Goal: Communication & Community: Share content

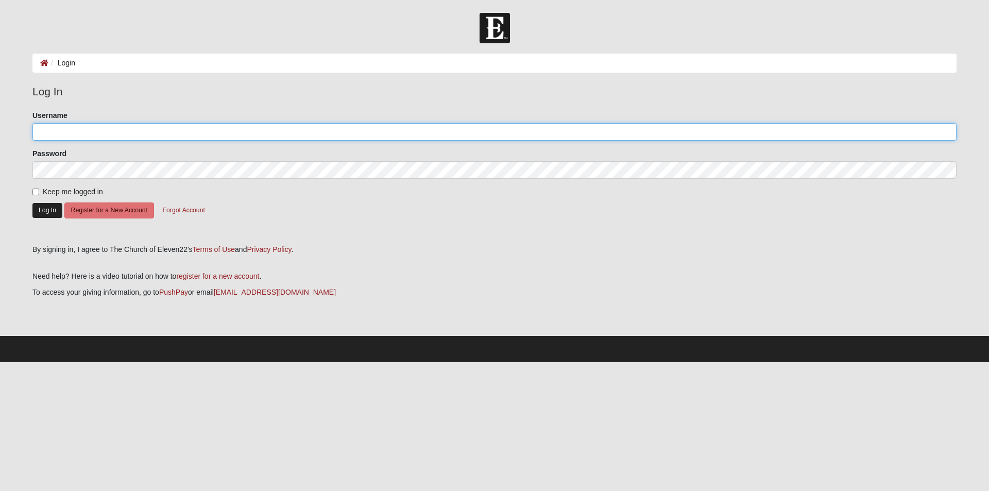
type input "[EMAIL_ADDRESS][DOMAIN_NAME]"
click at [40, 211] on button "Log In" at bounding box center [47, 210] width 30 height 15
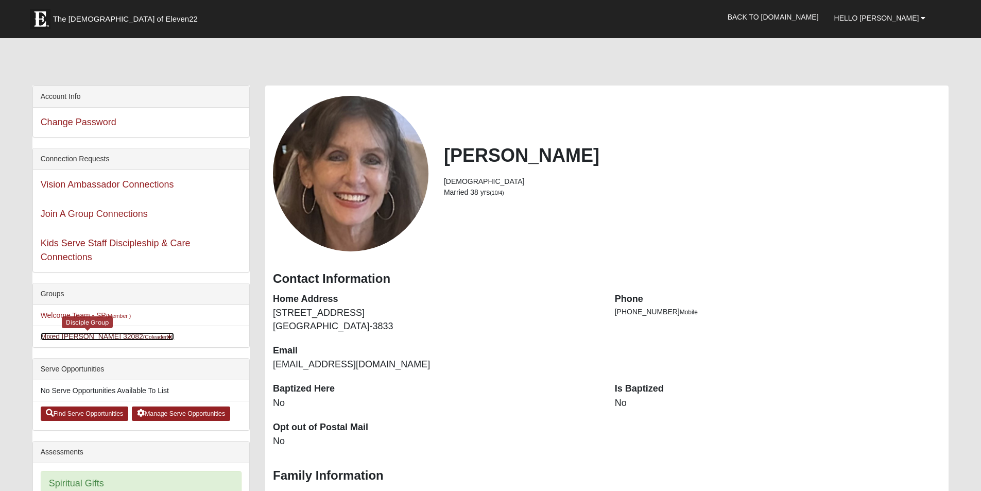
click at [65, 339] on link "Mixed Pate 32082 (Coleader )" at bounding box center [108, 336] width 134 height 8
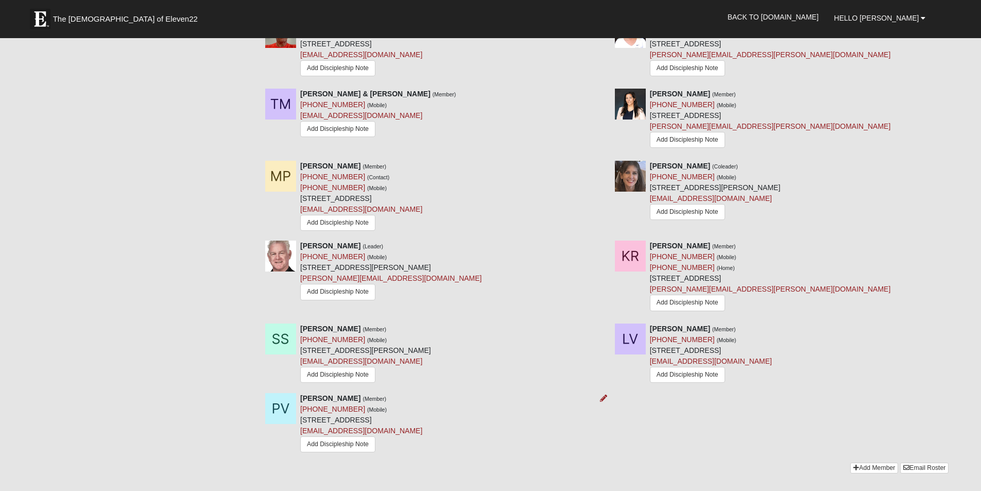
scroll to position [618, 0]
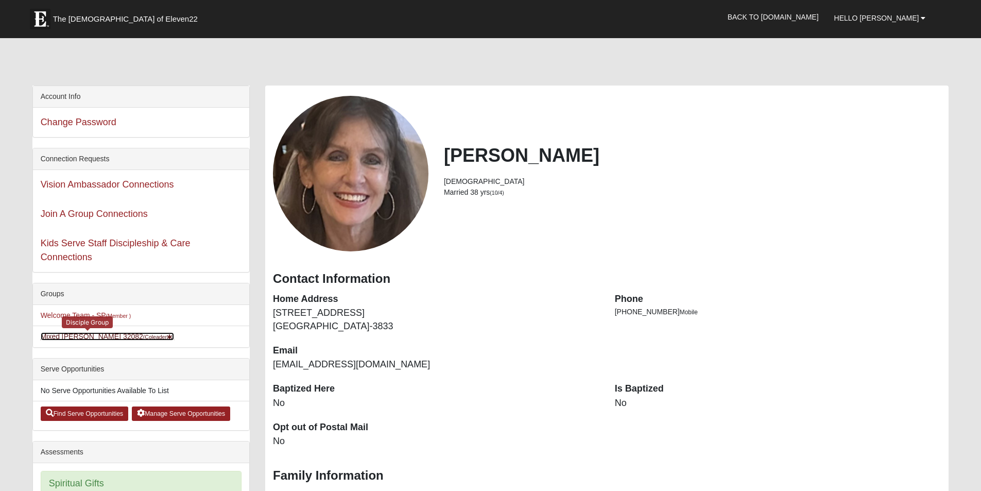
click at [59, 335] on link "Mixed Pate 32082 (Coleader )" at bounding box center [108, 336] width 134 height 8
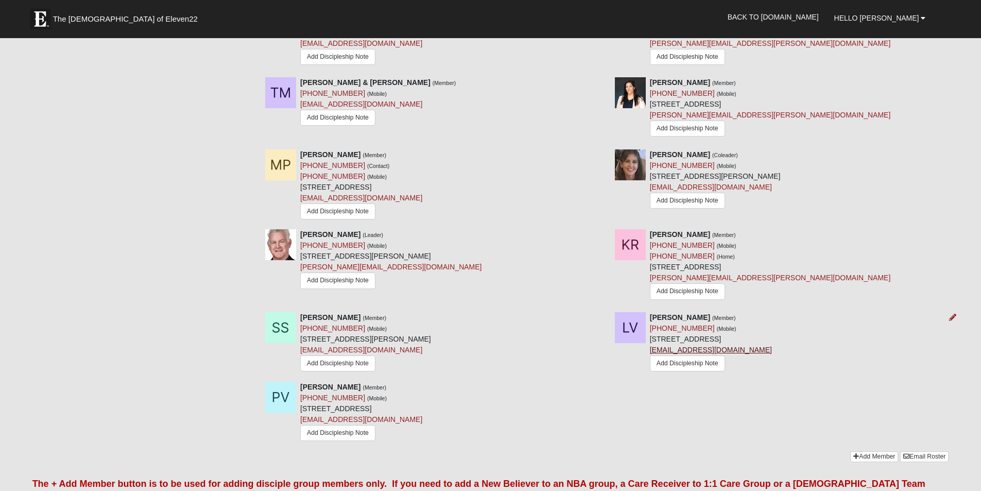
scroll to position [721, 0]
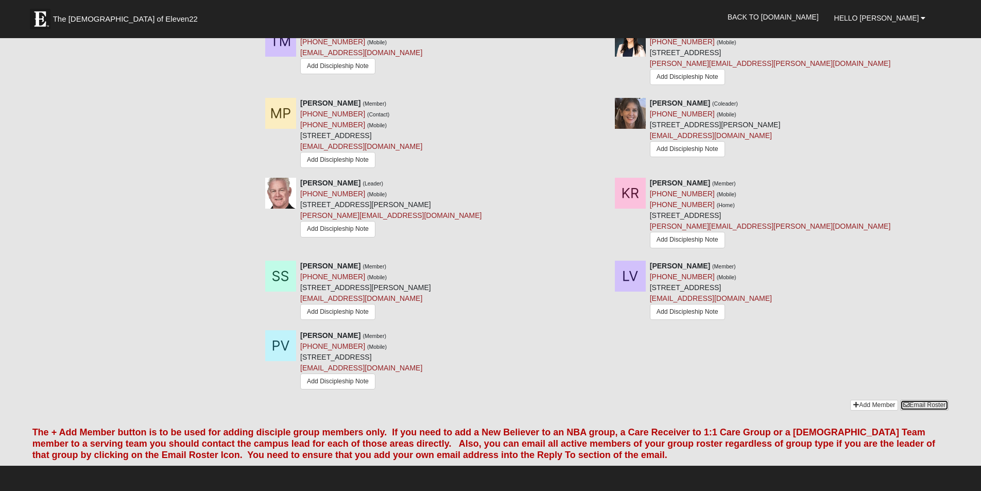
click at [924, 407] on link "Email Roster" at bounding box center [924, 405] width 48 height 11
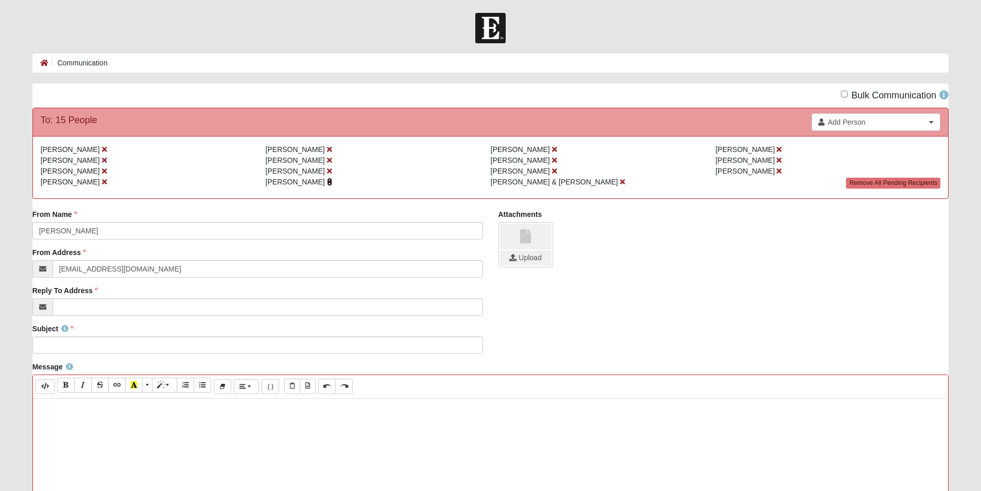
click at [327, 182] on icon at bounding box center [329, 181] width 5 height 7
click at [75, 307] on input "Reply To Address" at bounding box center [268, 307] width 431 height 18
type input "[EMAIL_ADDRESS][DOMAIN_NAME]"
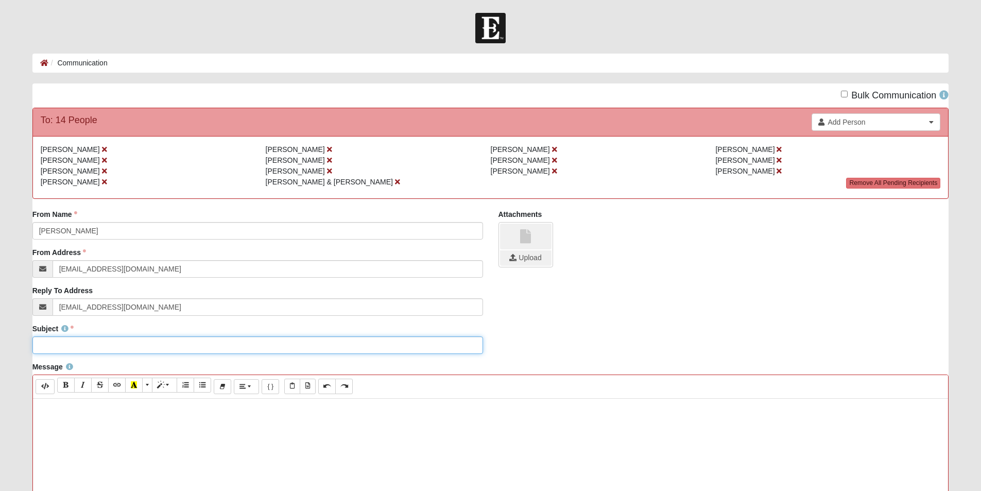
click at [63, 345] on input "Subject" at bounding box center [257, 345] width 451 height 18
type input "DG Week of Sept 8"
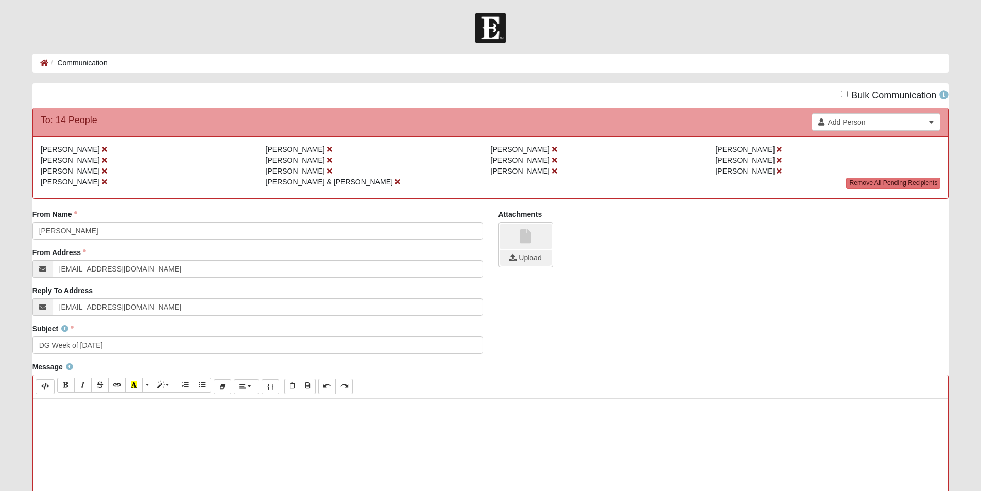
paste div
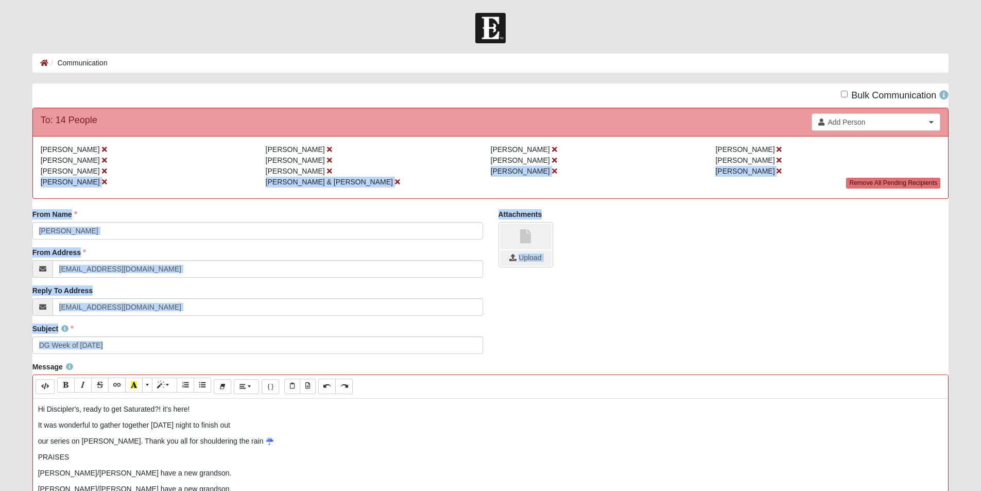
drag, startPoint x: 344, startPoint y: 169, endPoint x: 625, endPoint y: 325, distance: 320.9
click at [625, 325] on div "Bulk Communication To: 14 People Add Person Search Name Address Phone Email" at bounding box center [490, 440] width 917 height 714
click at [625, 325] on div "Subject DG Week of Sept 8 Subject is required." at bounding box center [491, 342] width 932 height 38
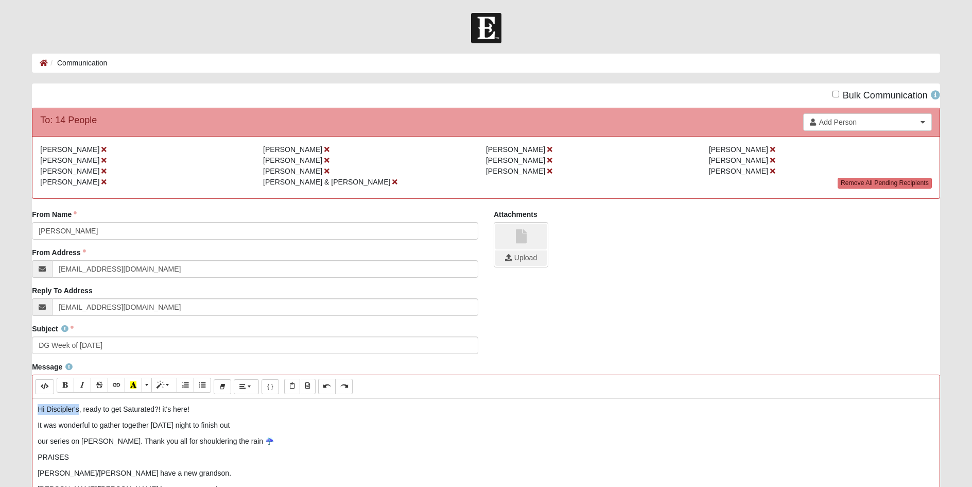
drag, startPoint x: 79, startPoint y: 409, endPoint x: 26, endPoint y: 406, distance: 53.7
click at [65, 380] on button "Bold (CTRL+B)" at bounding box center [66, 385] width 18 height 15
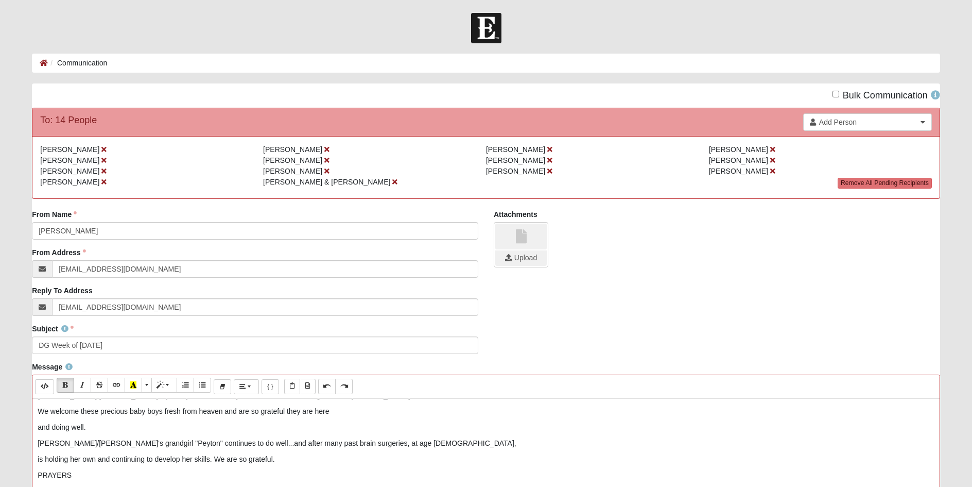
scroll to position [116, 0]
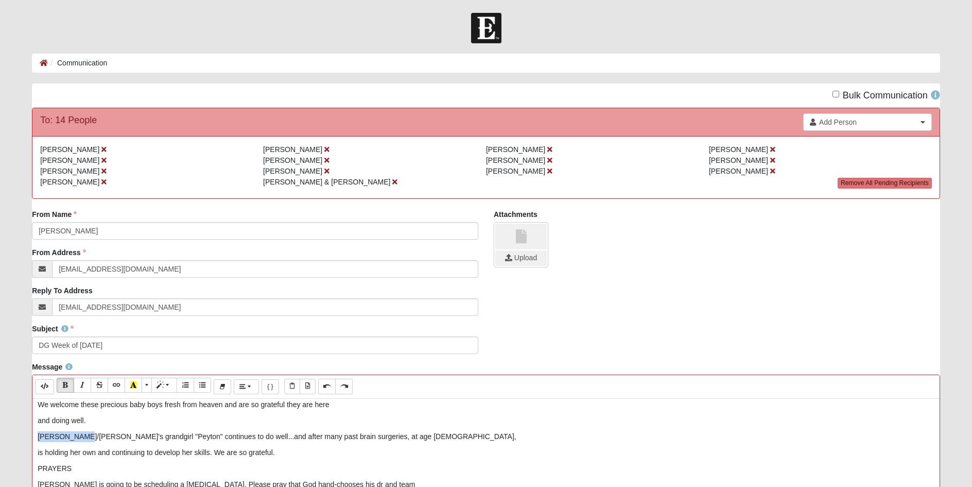
drag, startPoint x: 78, startPoint y: 436, endPoint x: 31, endPoint y: 432, distance: 46.5
click at [79, 382] on icon "Italic (CTRL+I)" at bounding box center [82, 384] width 6 height 7
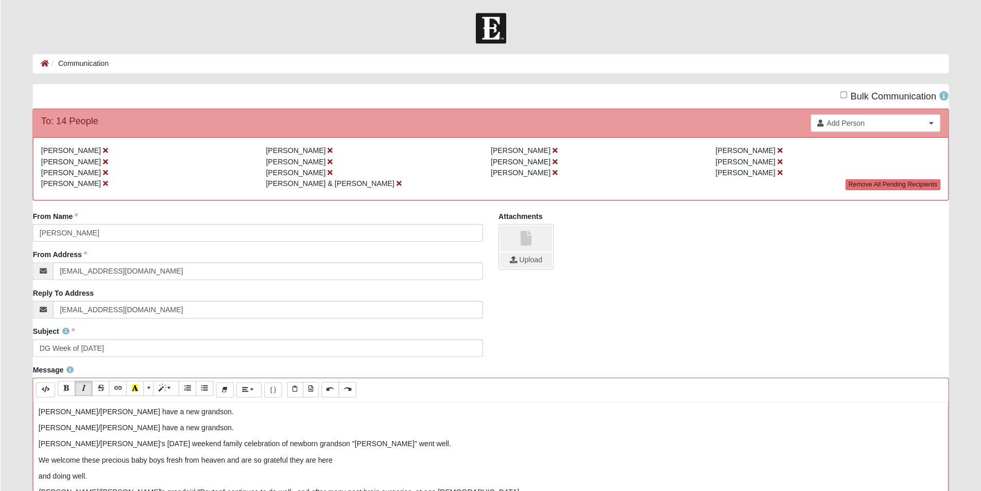
scroll to position [13, 0]
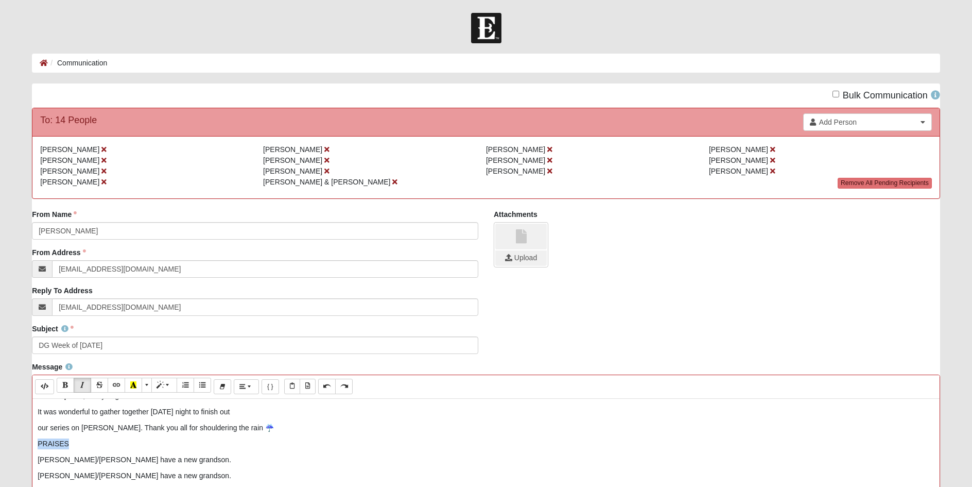
drag, startPoint x: 87, startPoint y: 444, endPoint x: 19, endPoint y: 439, distance: 68.2
click at [19, 439] on form "Hello Carol My Account Log Out Communication Communication Error" at bounding box center [486, 424] width 972 height 822
click at [67, 384] on icon "Bold (CTRL+B)" at bounding box center [65, 384] width 6 height 7
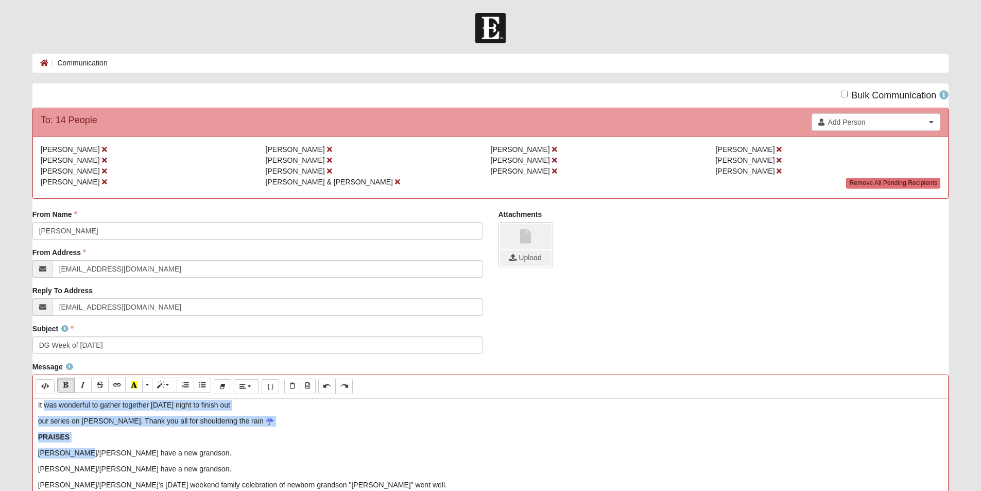
scroll to position [14, 0]
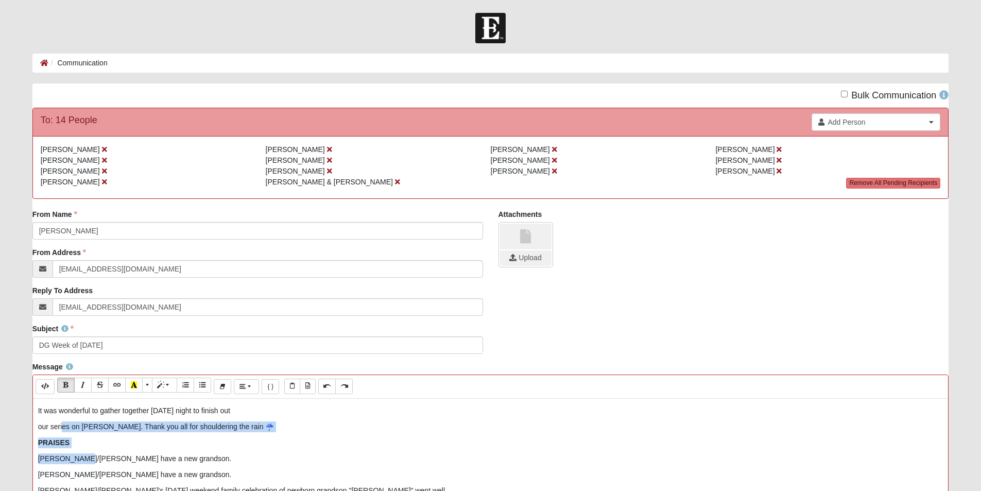
drag, startPoint x: 79, startPoint y: 406, endPoint x: 63, endPoint y: 420, distance: 20.8
click at [85, 438] on p "PRAISES" at bounding box center [490, 442] width 905 height 11
drag, startPoint x: 78, startPoint y: 458, endPoint x: 32, endPoint y: 457, distance: 45.3
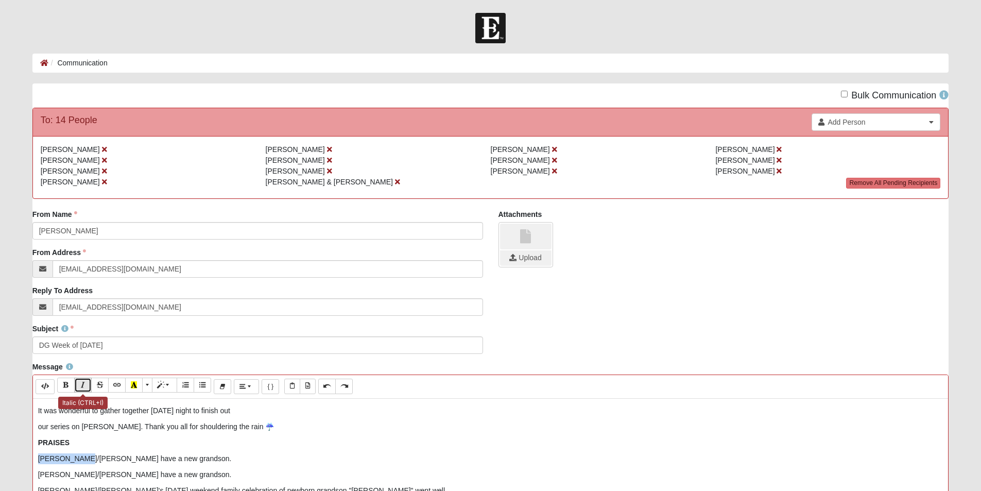
click at [84, 382] on icon "Italic (CTRL+I)" at bounding box center [83, 384] width 6 height 7
drag, startPoint x: 76, startPoint y: 475, endPoint x: 30, endPoint y: 470, distance: 46.6
click at [82, 381] on icon "Italic (CTRL+I)" at bounding box center [83, 384] width 6 height 7
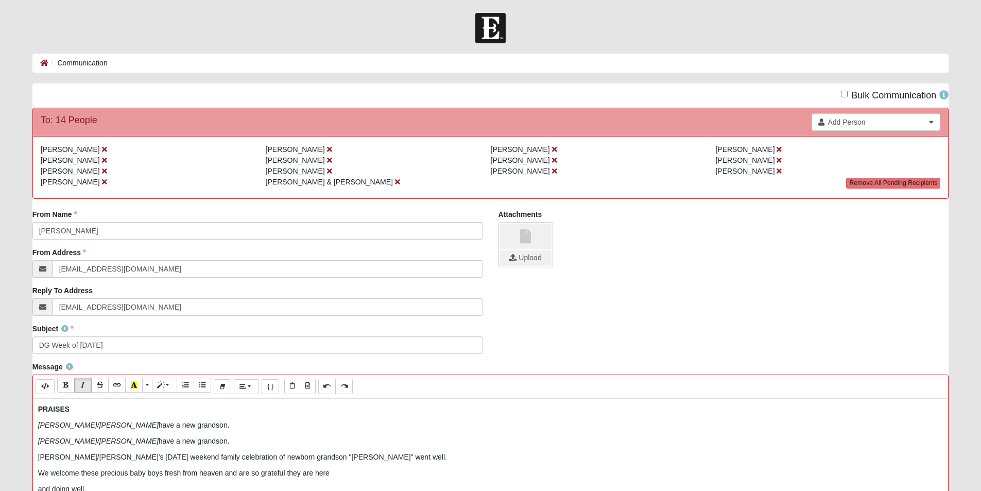
scroll to position [66, 0]
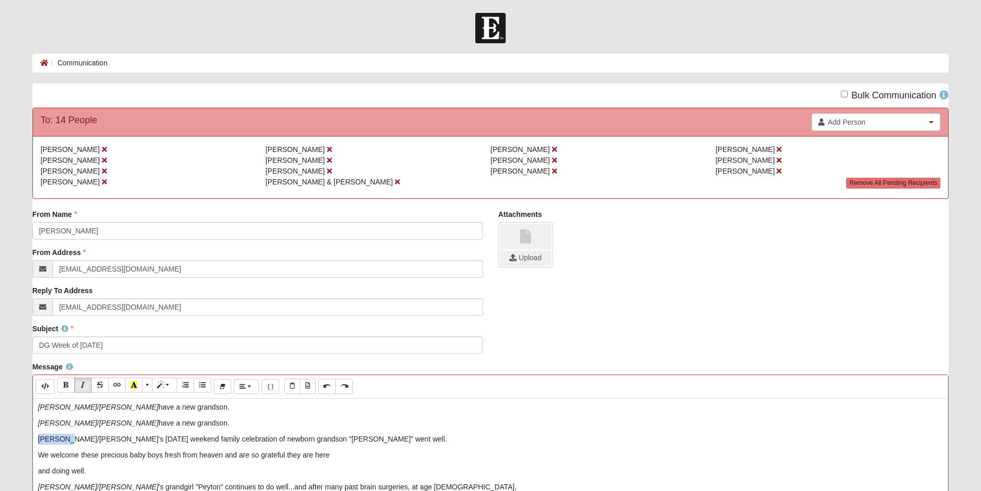
drag, startPoint x: 66, startPoint y: 440, endPoint x: 19, endPoint y: 437, distance: 47.0
click at [19, 437] on form "Hello Carol My Account Log Out Communication Communication Error" at bounding box center [490, 424] width 981 height 822
click at [78, 381] on button "Italic (CTRL+I)" at bounding box center [83, 385] width 18 height 15
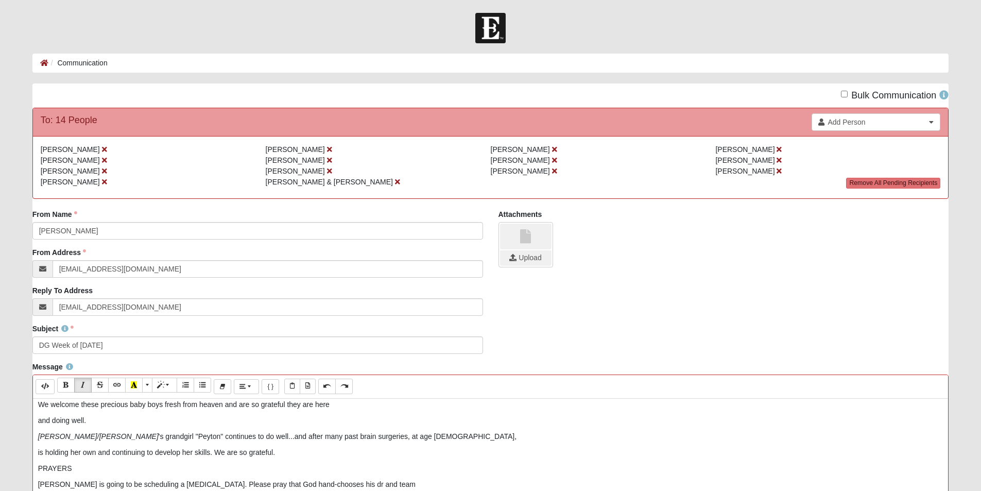
click at [111, 420] on p "and doing well." at bounding box center [490, 420] width 905 height 11
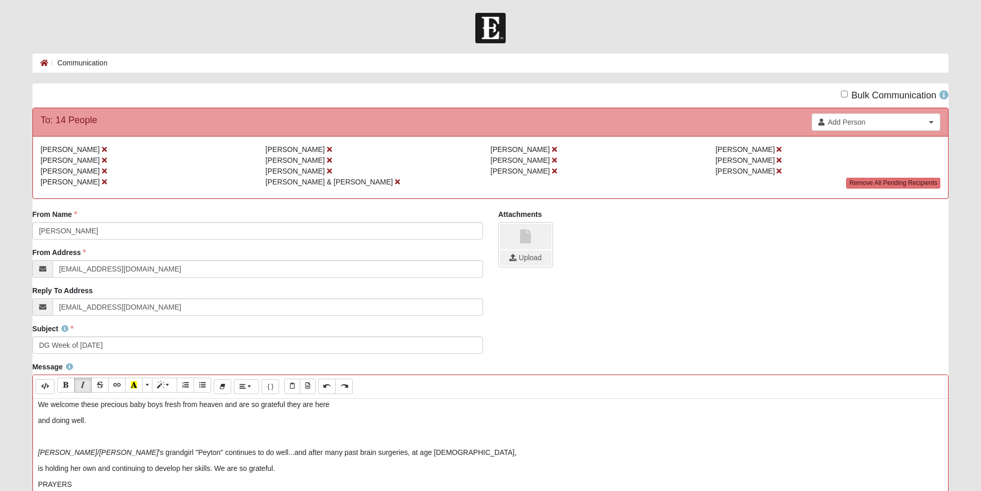
scroll to position [132, 0]
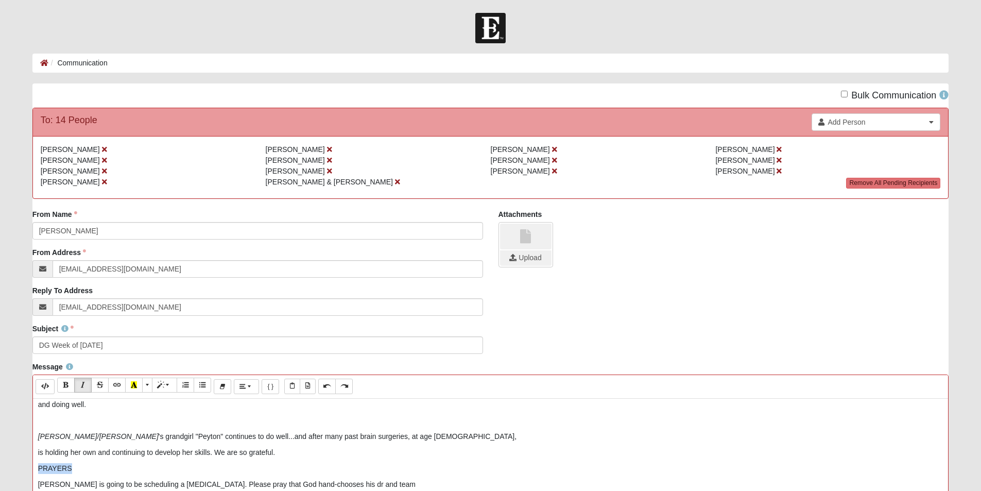
drag, startPoint x: 94, startPoint y: 472, endPoint x: 24, endPoint y: 468, distance: 69.7
click at [64, 387] on icon "Bold (CTRL+B)" at bounding box center [66, 384] width 6 height 7
click at [277, 453] on p "is holding her own and continuing to develop her skills. We are so grateful." at bounding box center [490, 452] width 905 height 11
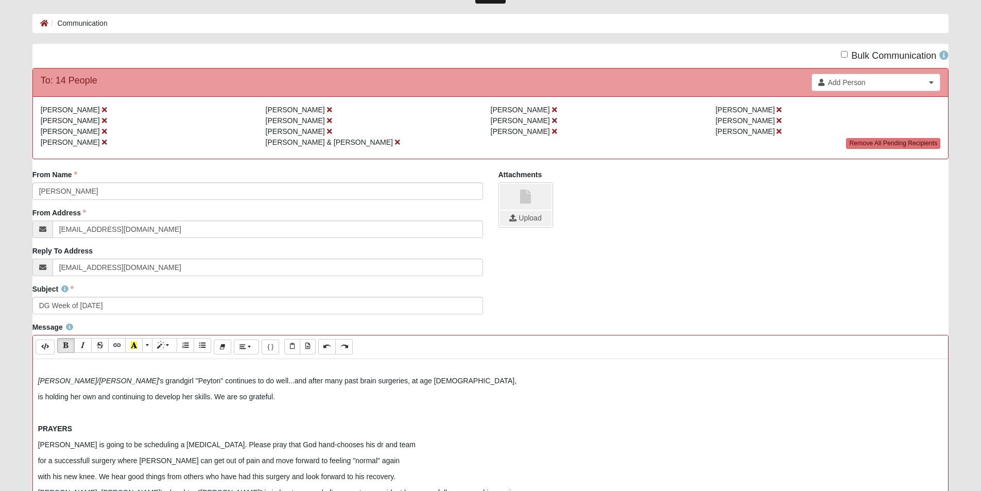
scroll to position [103, 0]
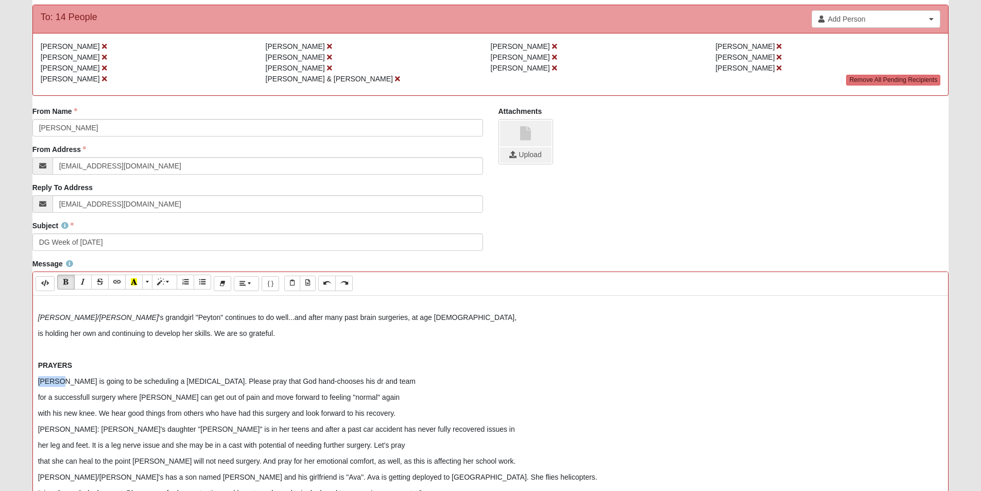
drag, startPoint x: 56, startPoint y: 381, endPoint x: 24, endPoint y: 381, distance: 31.4
click at [25, 381] on div "Message Background Color Transparent Select #ffff00 Text Color Reset to default…" at bounding box center [491, 440] width 932 height 363
click at [81, 279] on icon "Italic (CTRL+I)" at bounding box center [83, 281] width 6 height 7
click at [167, 361] on p "PRAYERS" at bounding box center [490, 365] width 905 height 11
click at [409, 414] on p "with his new knee. We hear good things from others who have had this surgery an…" at bounding box center [490, 413] width 905 height 11
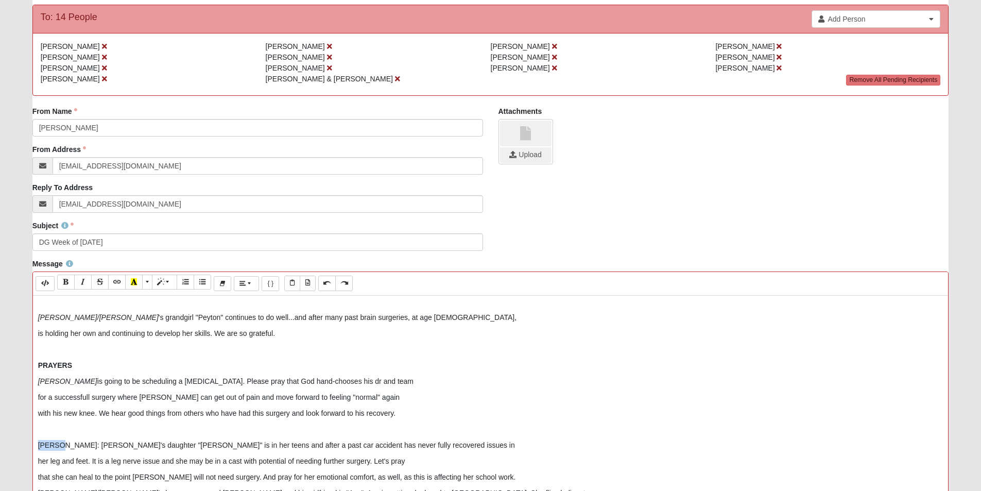
drag, startPoint x: 61, startPoint y: 444, endPoint x: 15, endPoint y: 446, distance: 45.3
click at [15, 446] on form "Hello Carol My Account Log Out Communication Communication Error" at bounding box center [490, 321] width 981 height 822
click at [84, 279] on icon "Italic (CTRL+I)" at bounding box center [83, 281] width 6 height 7
drag, startPoint x: 75, startPoint y: 446, endPoint x: 65, endPoint y: 444, distance: 9.9
click at [65, 444] on p "Sandra : CJ's daughter "Julia" is in her teens and after a past car accident ha…" at bounding box center [490, 445] width 905 height 11
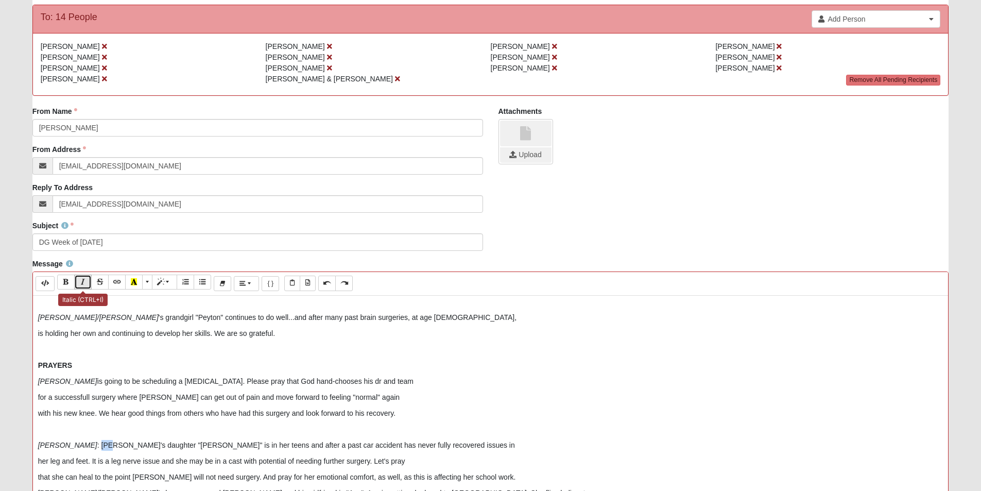
click at [82, 282] on icon "Italic (CTRL+I)" at bounding box center [83, 281] width 6 height 7
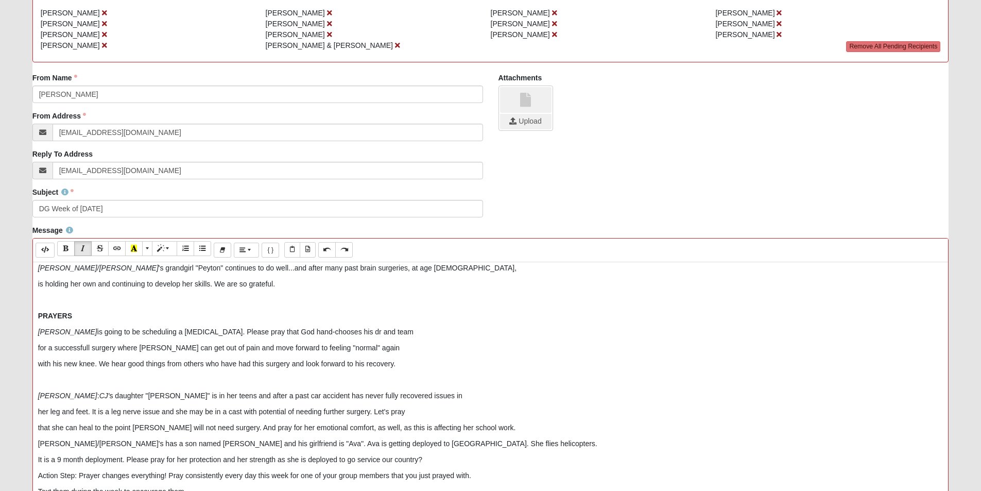
scroll to position [155, 0]
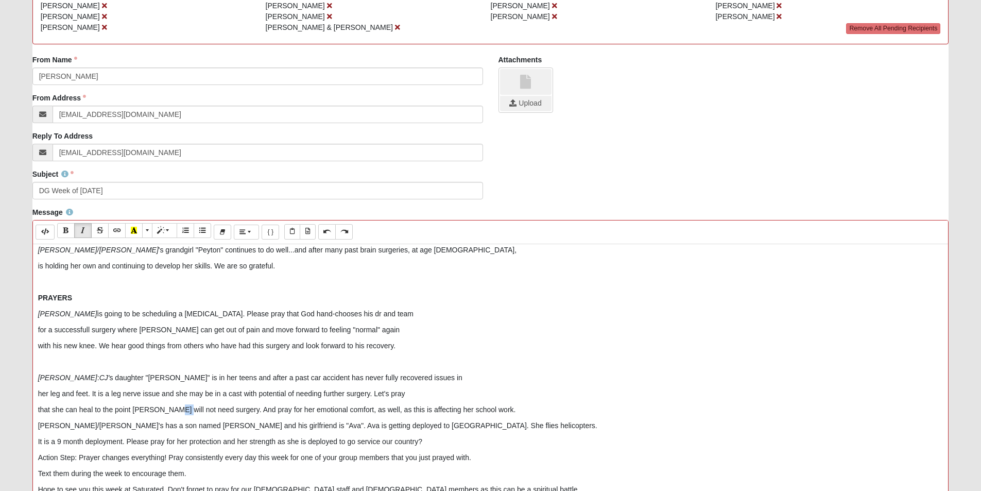
drag, startPoint x: 163, startPoint y: 409, endPoint x: 170, endPoint y: 409, distance: 7.2
click at [170, 409] on p "that she can heal to the point Julia will not need surgery. And pray for her em…" at bounding box center [490, 409] width 905 height 11
click at [87, 230] on button "Italic (CTRL+I)" at bounding box center [83, 230] width 18 height 15
click at [495, 413] on p "that she can heal to the point Julia will not need surgery. And pray for her em…" at bounding box center [490, 409] width 905 height 11
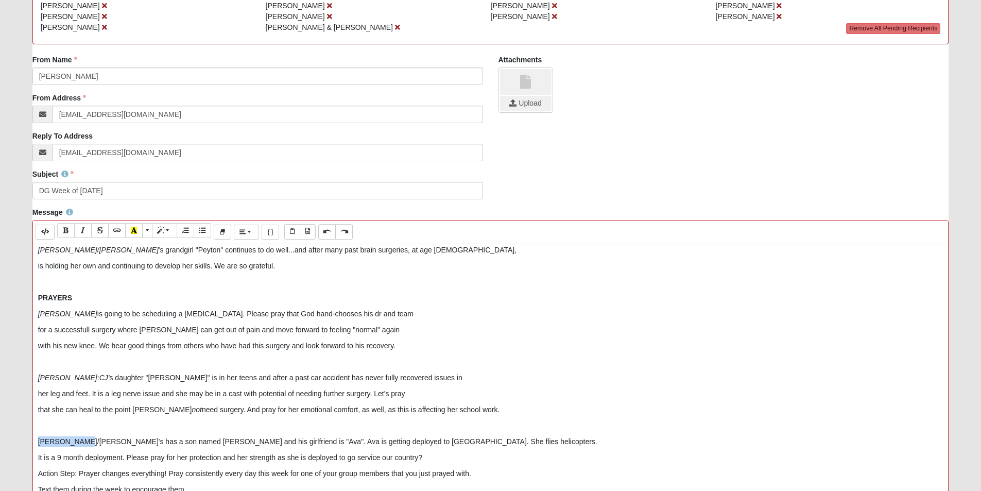
drag, startPoint x: 78, startPoint y: 441, endPoint x: 23, endPoint y: 438, distance: 54.7
click at [23, 438] on form "Hello Carol My Account Log Out Communication Communication Error" at bounding box center [490, 269] width 981 height 822
click at [86, 228] on icon "Italic (CTRL+I)" at bounding box center [83, 230] width 6 height 7
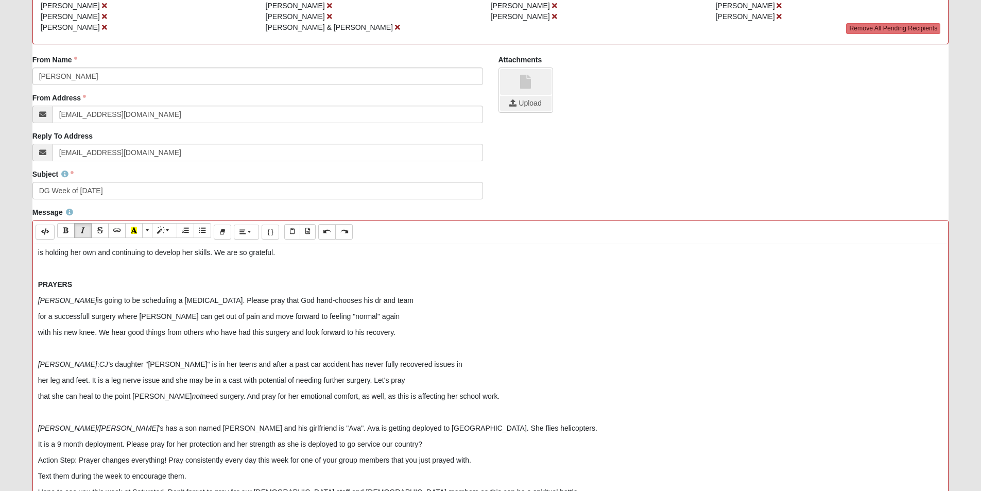
scroll to position [180, 0]
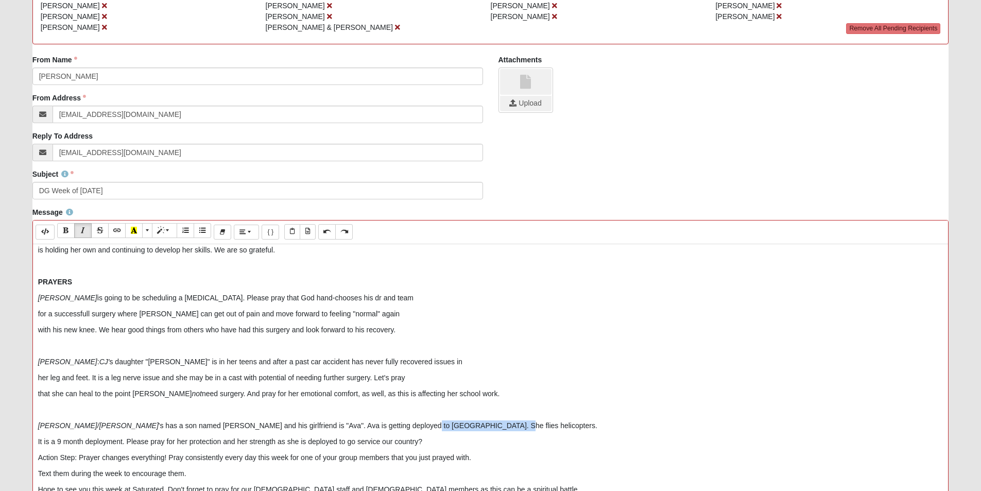
drag, startPoint x: 342, startPoint y: 426, endPoint x: 419, endPoint y: 425, distance: 76.7
click at [419, 425] on p "Debbie/Jerry 's has a son named Josh and his girlfriend is "Ava". Ava is gettin…" at bounding box center [490, 425] width 905 height 11
click at [424, 440] on p "It is a 9 month deployment. Please pray for her protection and her strength as …" at bounding box center [490, 441] width 905 height 11
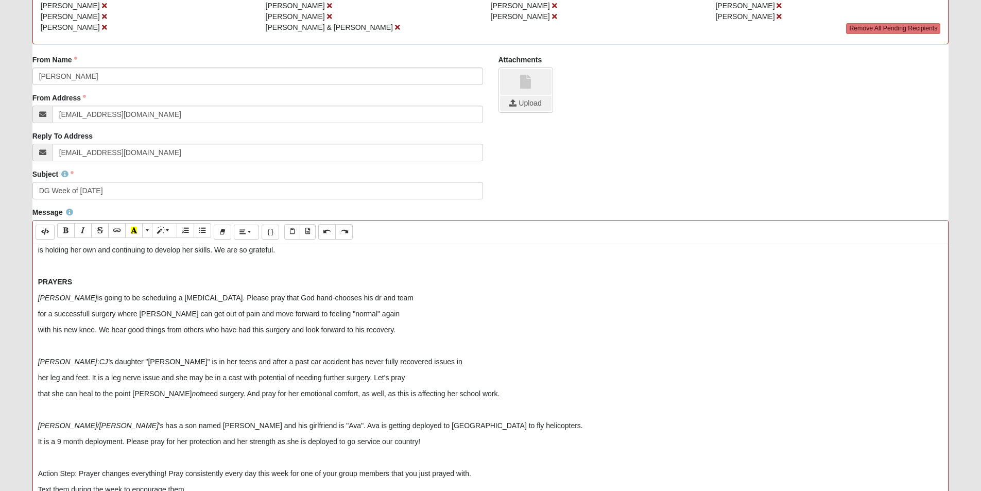
scroll to position [196, 0]
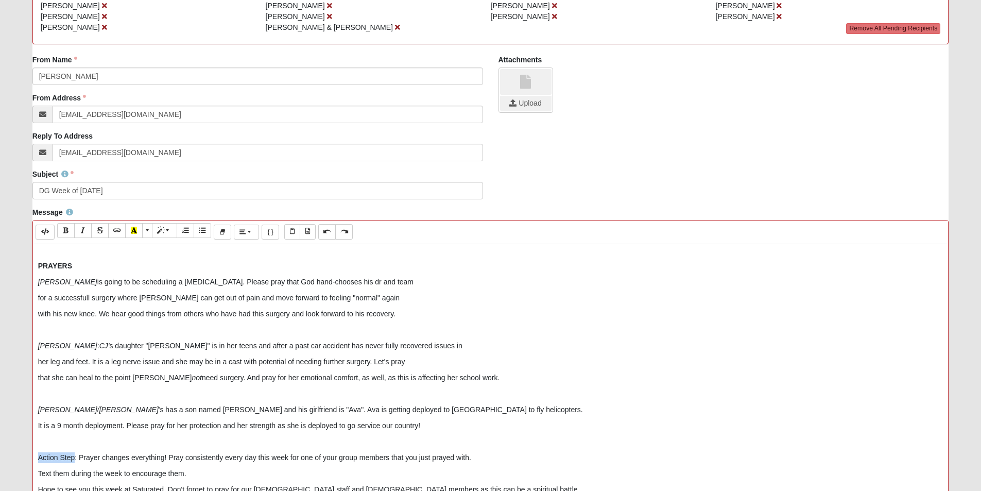
drag, startPoint x: 75, startPoint y: 456, endPoint x: 22, endPoint y: 455, distance: 53.1
click at [22, 455] on form "Hello Carol My Account Log Out Communication Communication Error" at bounding box center [490, 269] width 981 height 822
click at [67, 232] on icon "Bold (CTRL+B)" at bounding box center [66, 230] width 6 height 7
click at [213, 470] on p "Text them during the week to encourage them." at bounding box center [490, 473] width 905 height 11
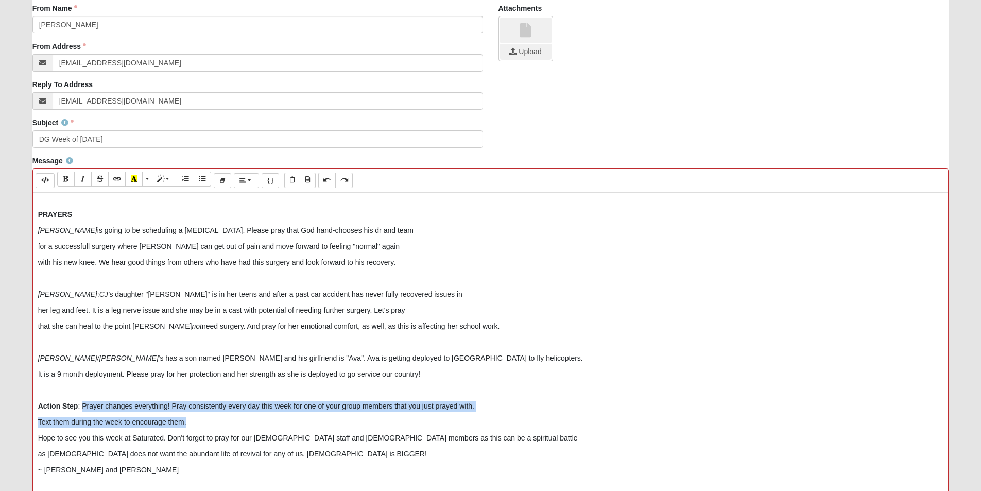
drag, startPoint x: 81, startPoint y: 403, endPoint x: 191, endPoint y: 424, distance: 111.7
click at [191, 424] on div "Hi Discipler's , ready to get Saturated?! it's here! It was wonderful to gathe…" at bounding box center [491, 347] width 916 height 309
click at [150, 180] on span "More Color" at bounding box center [148, 178] width 6 height 7
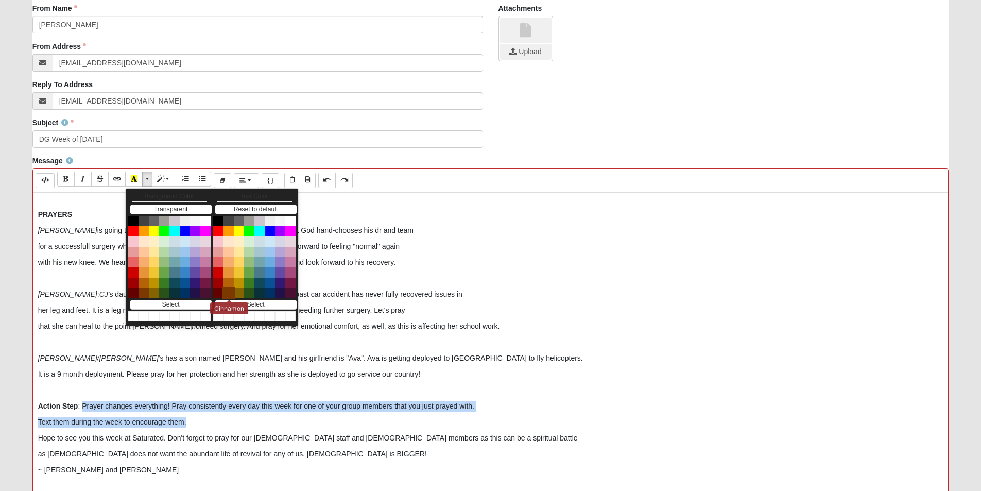
click at [228, 293] on button "Cinnamon" at bounding box center [228, 293] width 12 height 12
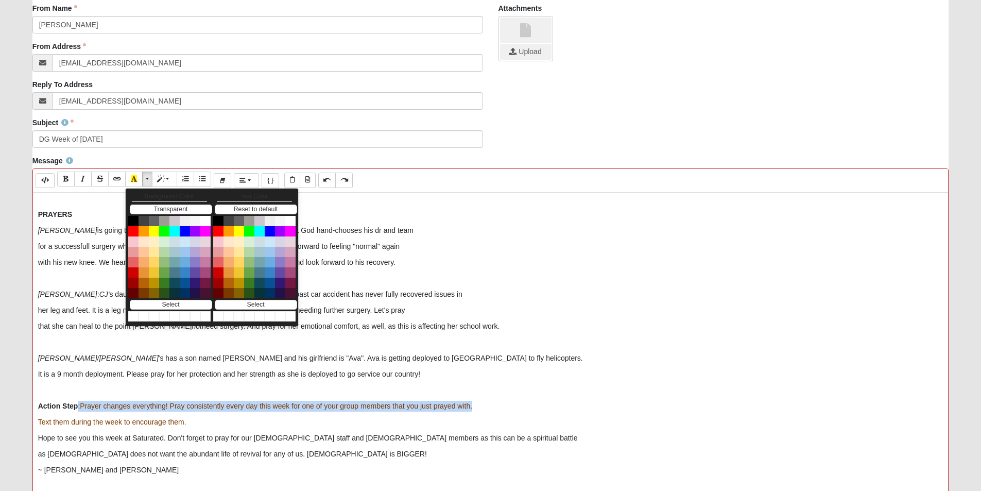
click at [203, 420] on p "Text them during the week to encourage them." at bounding box center [490, 422] width 905 height 11
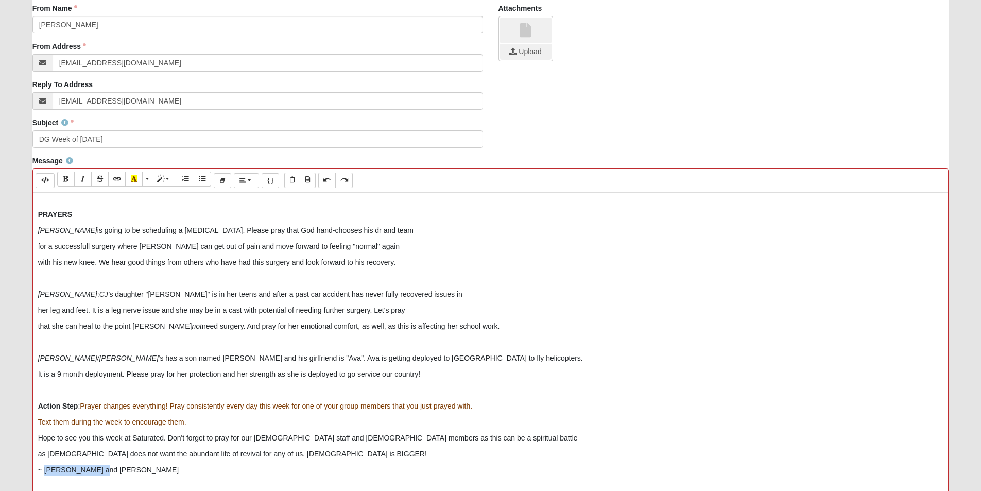
drag, startPoint x: 43, startPoint y: 469, endPoint x: 111, endPoint y: 470, distance: 68.0
click at [111, 470] on p "~ Steve and Carol" at bounding box center [490, 470] width 905 height 11
click at [149, 177] on span "More Color" at bounding box center [148, 178] width 6 height 7
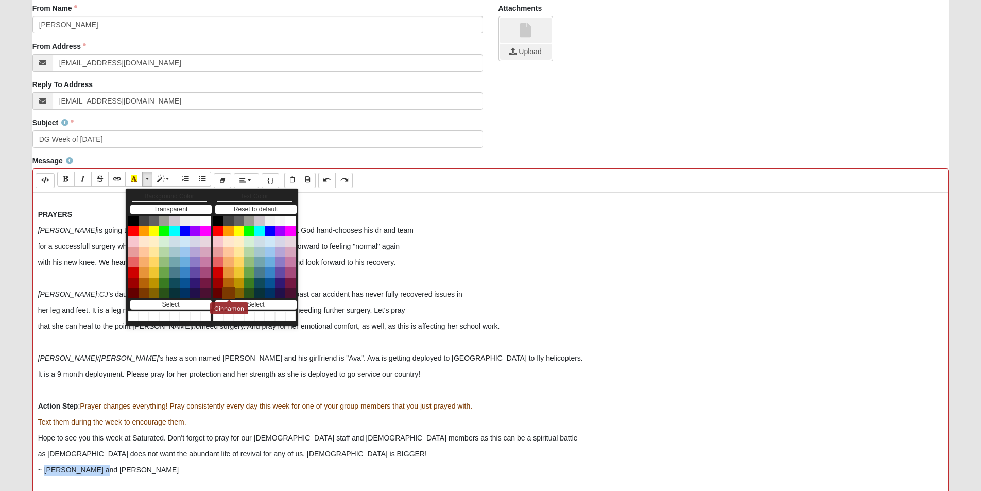
click at [230, 294] on button "Cinnamon" at bounding box center [228, 293] width 12 height 12
click at [108, 469] on p "~ Steve and Carol" at bounding box center [490, 470] width 905 height 11
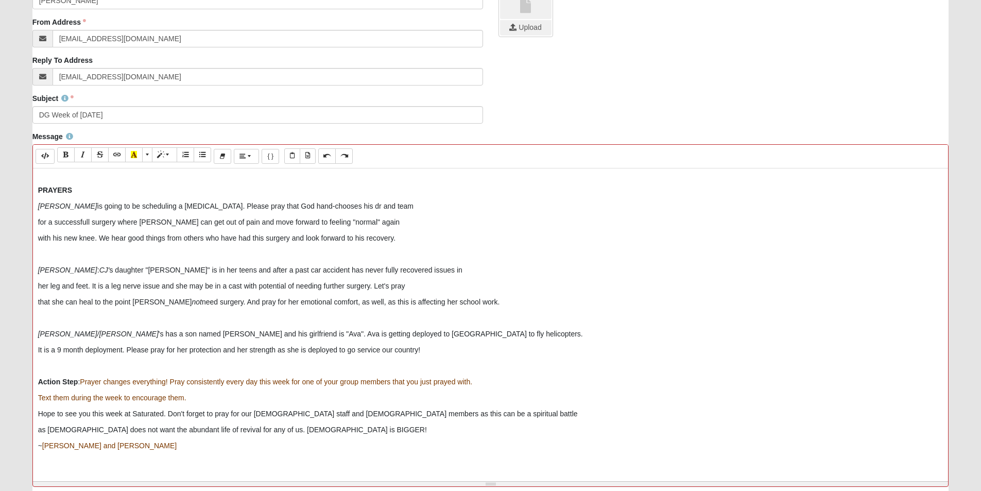
scroll to position [258, 0]
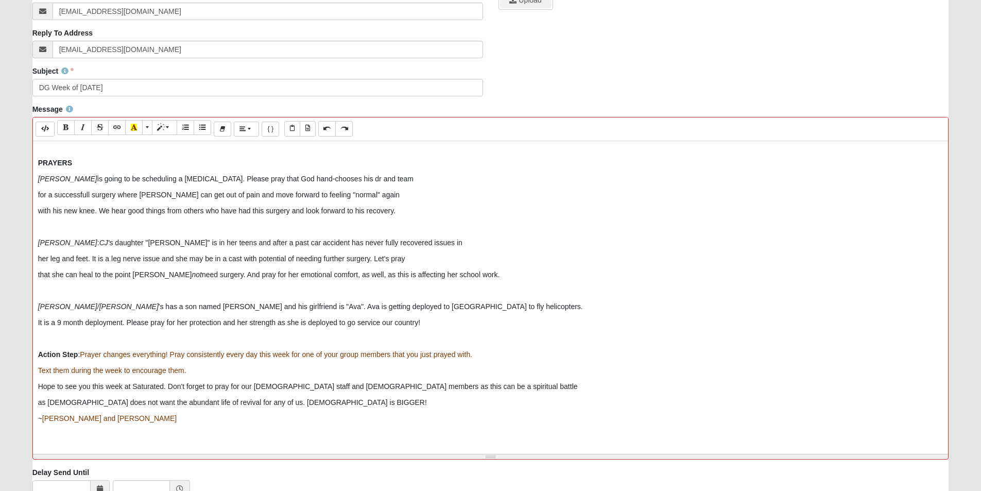
click at [447, 325] on p "It is a 9 month deployment. Please pray for her protection and her strength as …" at bounding box center [490, 322] width 905 height 11
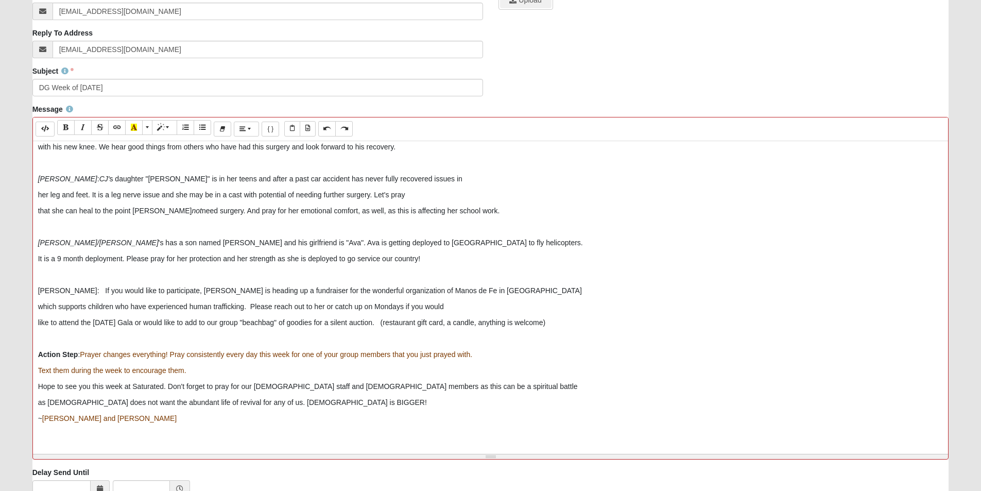
click at [473, 322] on p "like to attend the Nov 1 Gala or would like to add to our group "beachbag" of g…" at bounding box center [490, 322] width 905 height 11
click at [246, 401] on p "as Satan does not want the abundant life of revival for any of us. God is BIGGE…" at bounding box center [490, 402] width 905 height 11
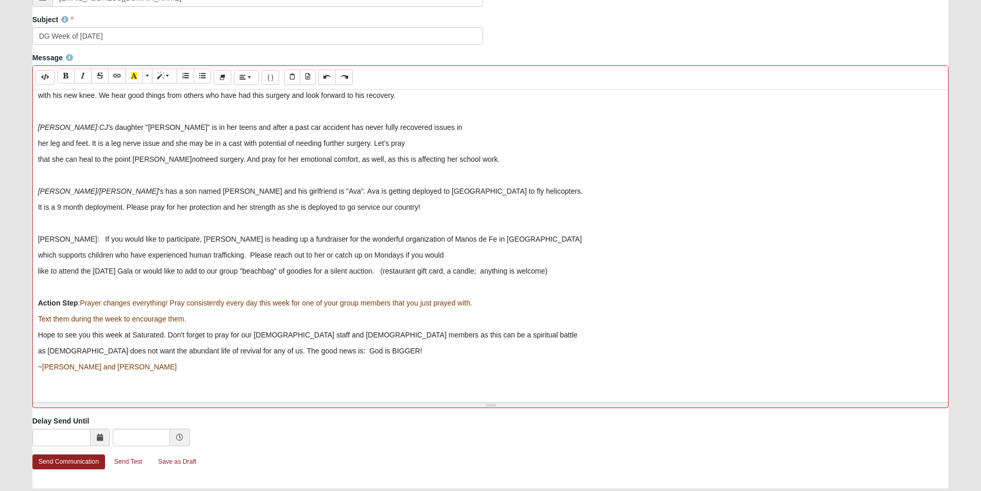
scroll to position [344, 0]
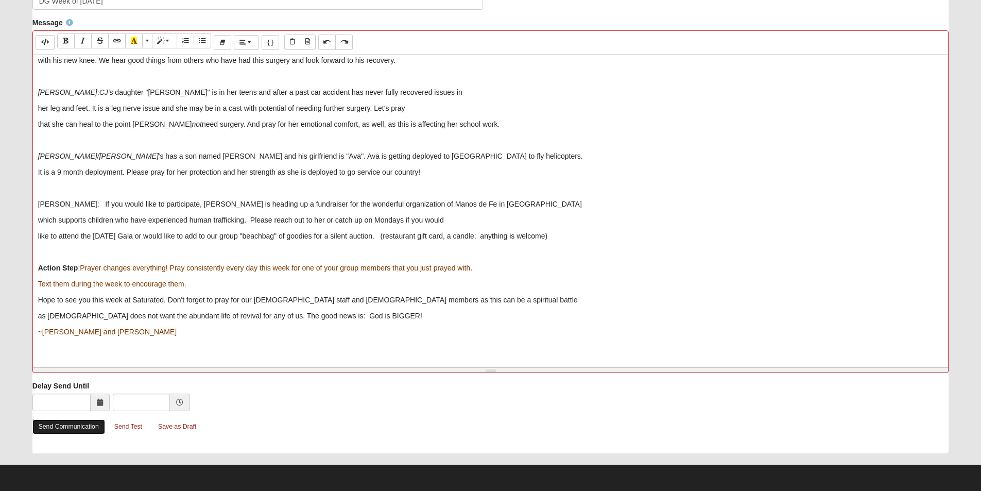
click at [64, 429] on link "Send Communication" at bounding box center [68, 426] width 73 height 15
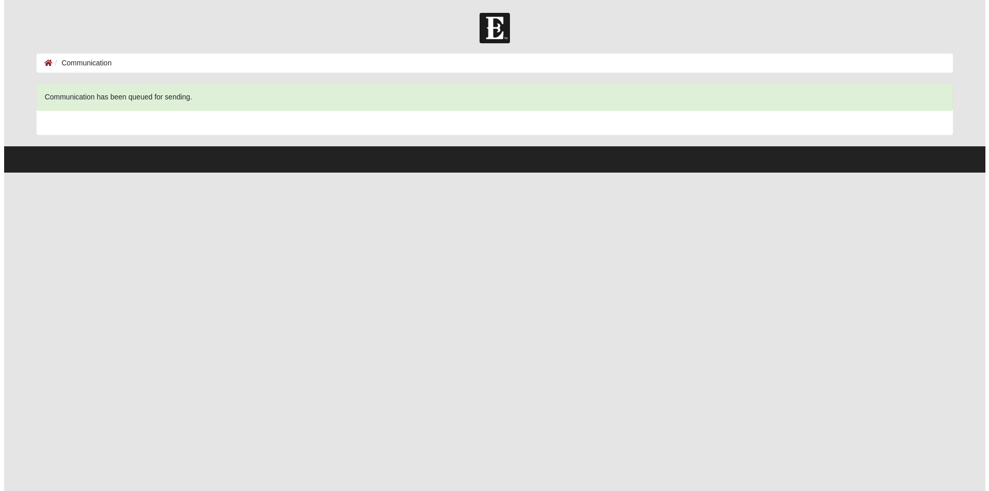
scroll to position [0, 0]
